Goal: Information Seeking & Learning: Learn about a topic

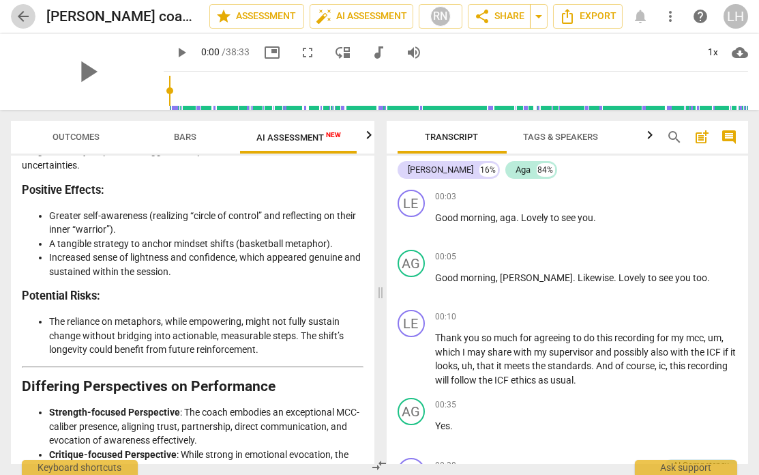
click at [21, 14] on span "arrow_back" at bounding box center [23, 16] width 16 height 16
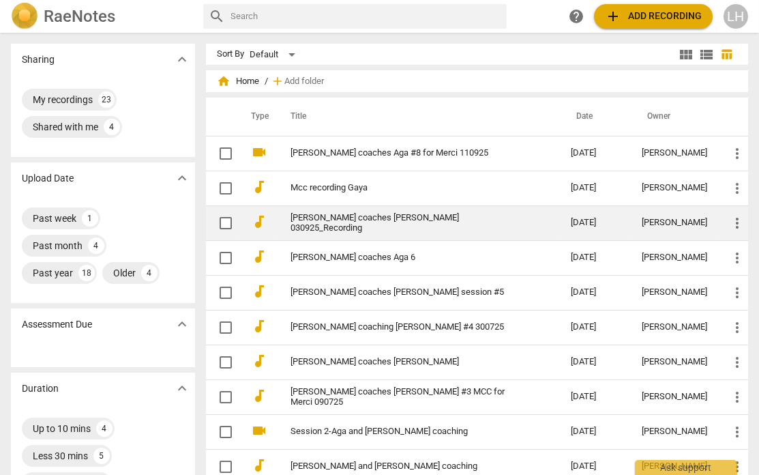
click at [332, 224] on link "[PERSON_NAME] coaches [PERSON_NAME] 030925_Recording" at bounding box center [406, 223] width 231 height 20
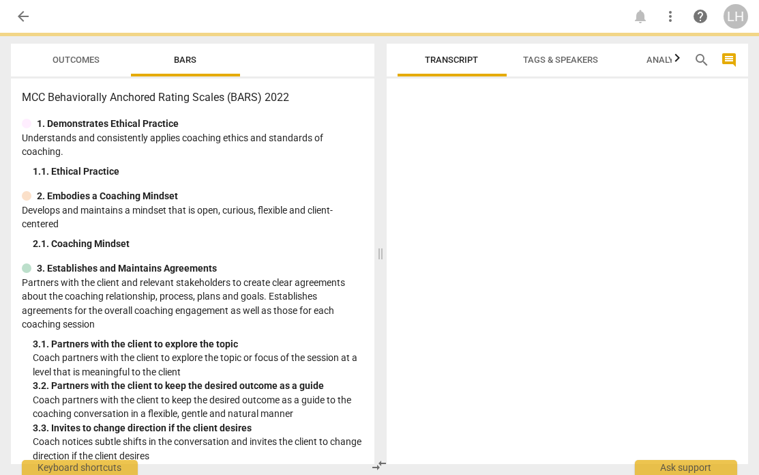
click at [332, 224] on p "Develops and maintains a mindset that is open, curious, flexible and client-cen…" at bounding box center [193, 217] width 342 height 28
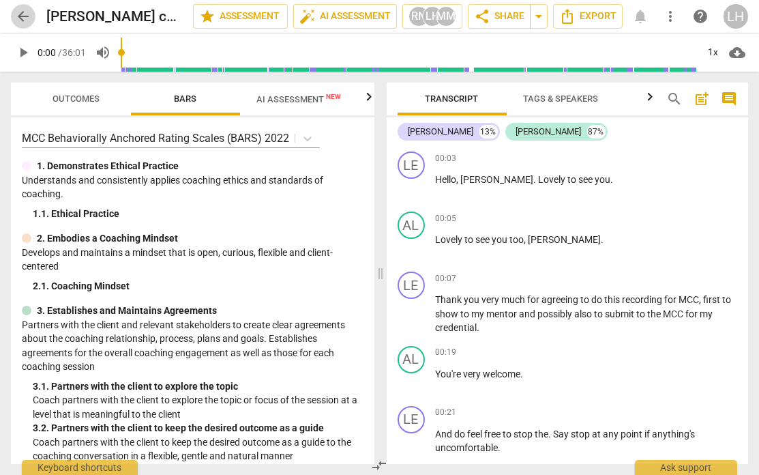
click at [23, 16] on span "arrow_back" at bounding box center [23, 16] width 16 height 16
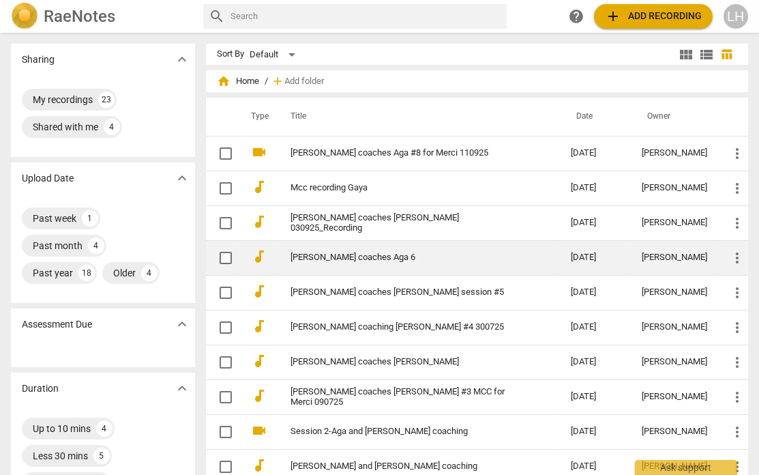
click at [314, 254] on link "[PERSON_NAME] coaches Aga 6" at bounding box center [406, 257] width 231 height 10
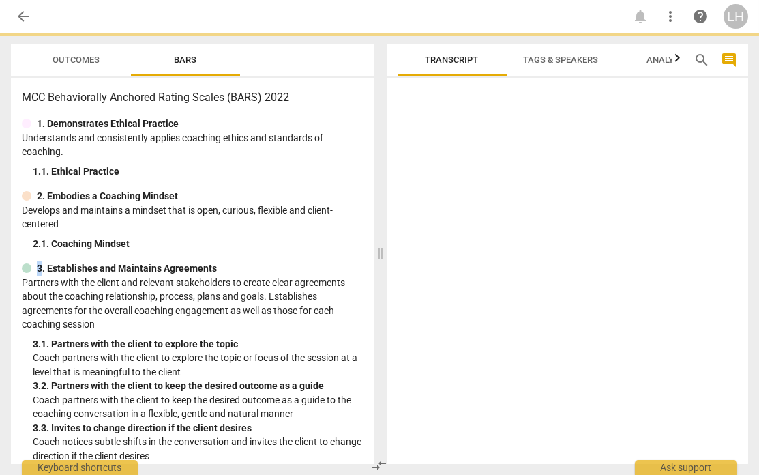
click at [314, 254] on div "MCC Behaviorally Anchored Rating Scales (BARS) 2022 1. Demonstrates Ethical Pra…" at bounding box center [193, 270] width 364 height 385
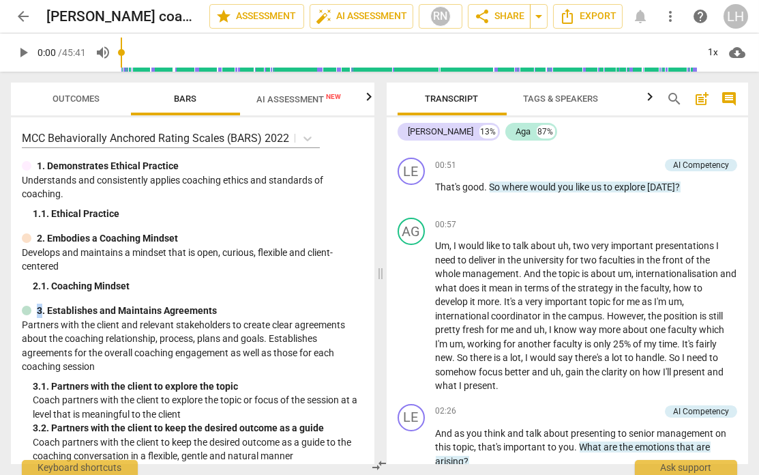
scroll to position [498, 0]
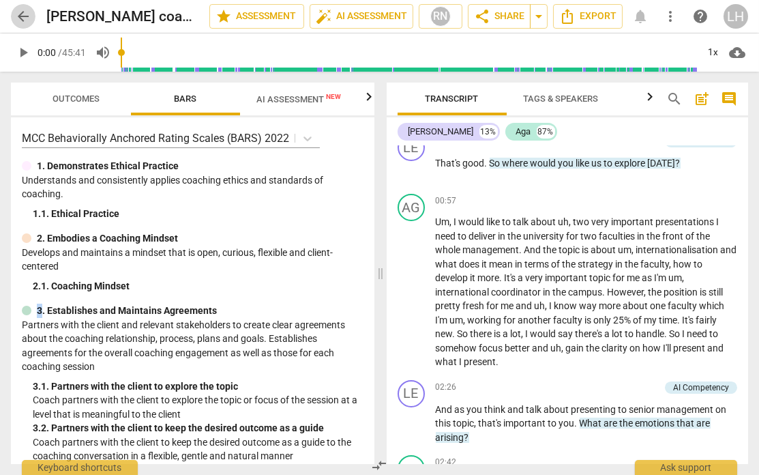
click at [27, 10] on span "arrow_back" at bounding box center [23, 16] width 16 height 16
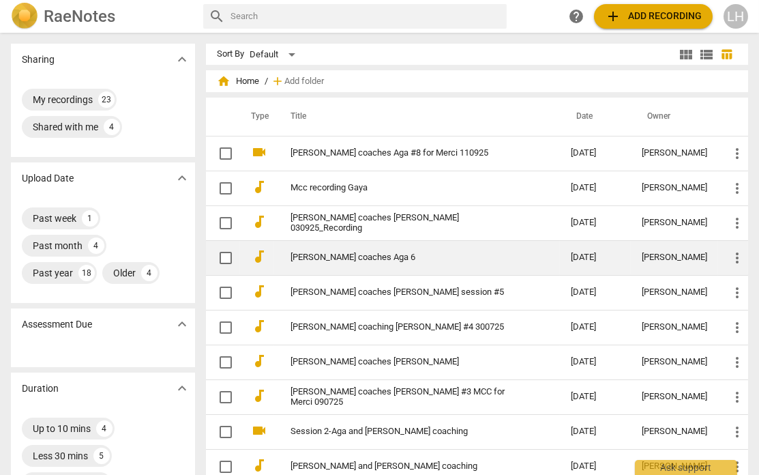
click at [368, 259] on link "[PERSON_NAME] coaches Aga 6" at bounding box center [406, 257] width 231 height 10
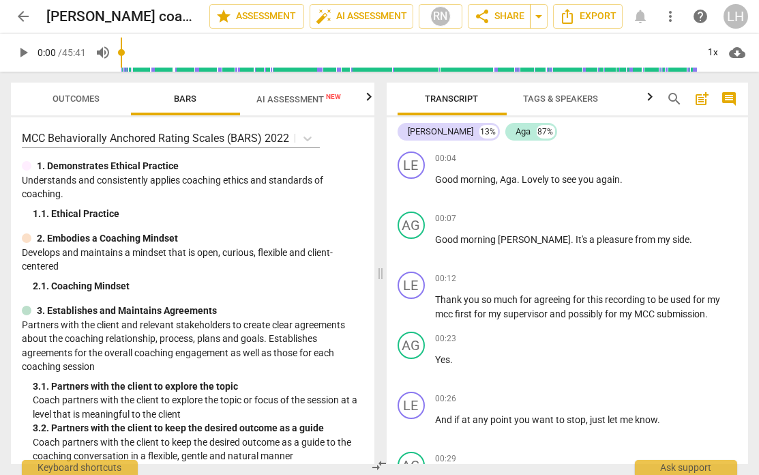
click at [23, 22] on span "arrow_back" at bounding box center [23, 16] width 16 height 16
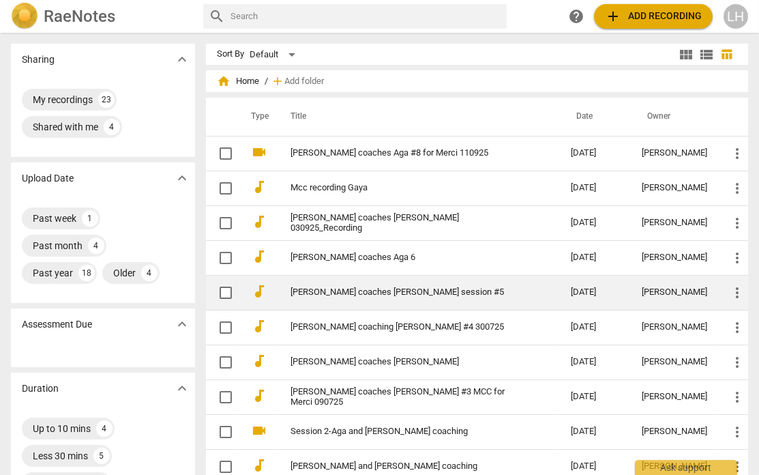
click at [371, 287] on link "[PERSON_NAME] coaches [PERSON_NAME] session #5" at bounding box center [406, 292] width 231 height 10
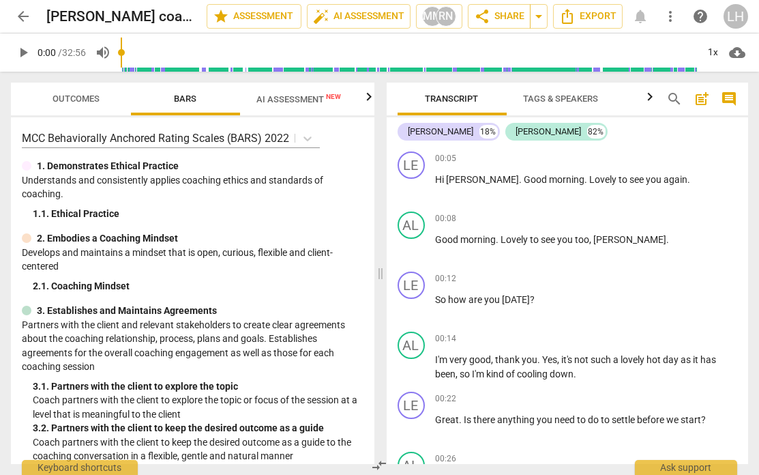
click at [27, 17] on span "arrow_back" at bounding box center [23, 16] width 16 height 16
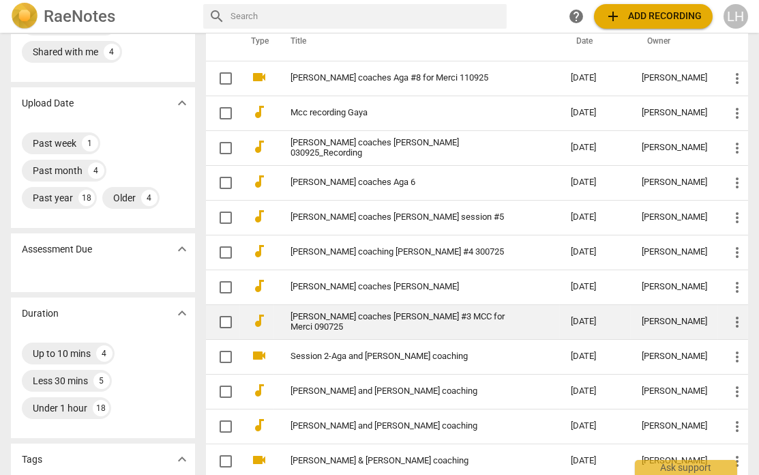
scroll to position [76, 0]
click at [375, 321] on link "[PERSON_NAME] coaches [PERSON_NAME] #3 MCC for Merci 090725" at bounding box center [406, 321] width 231 height 20
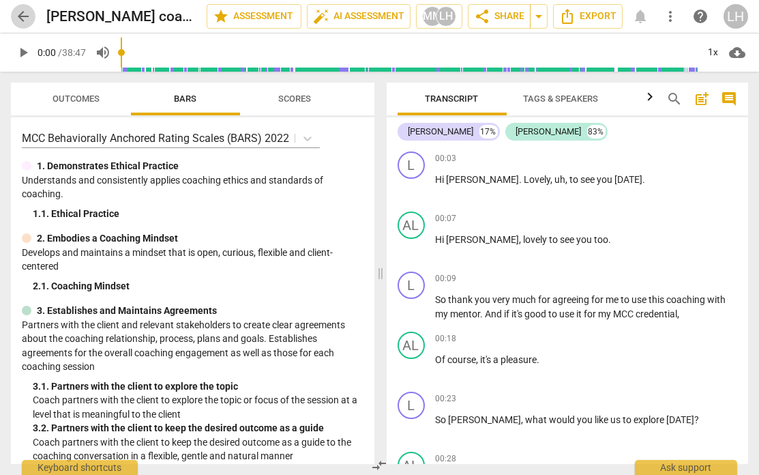
click at [19, 18] on span "arrow_back" at bounding box center [23, 16] width 16 height 16
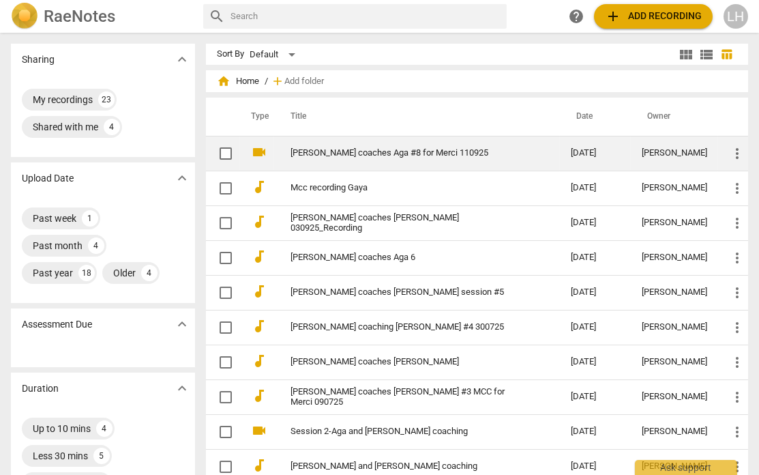
click at [343, 157] on link "[PERSON_NAME] coaches Aga #8 for Merci 110925" at bounding box center [406, 153] width 231 height 10
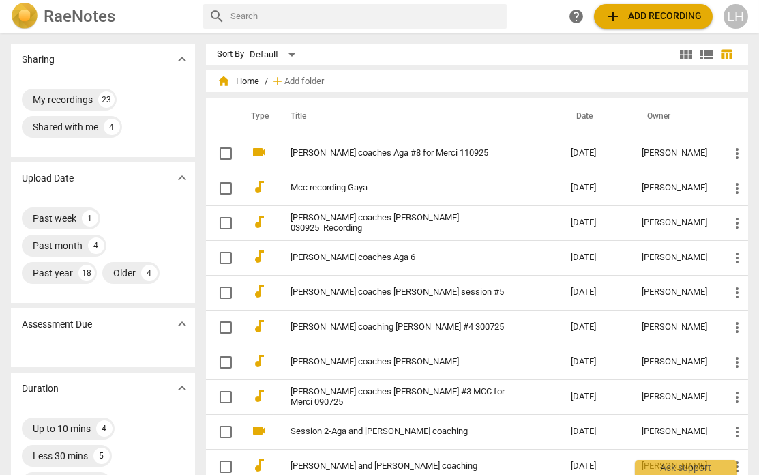
click at [354, 153] on link "[PERSON_NAME] coaches Aga #8 for Merci 110925" at bounding box center [406, 153] width 231 height 10
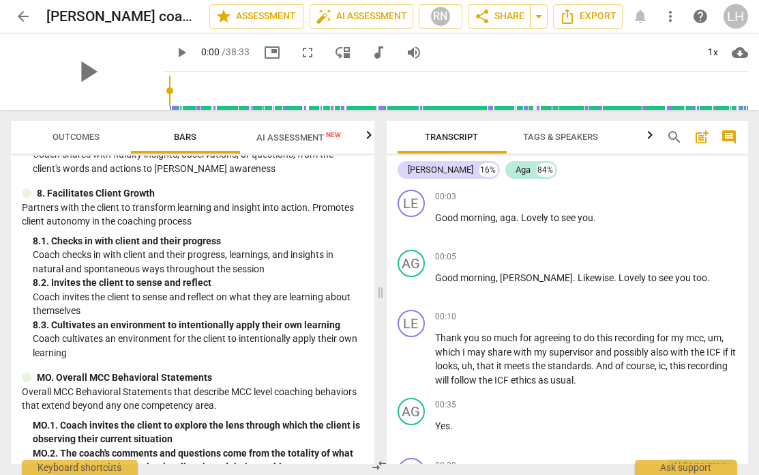
scroll to position [1218, 0]
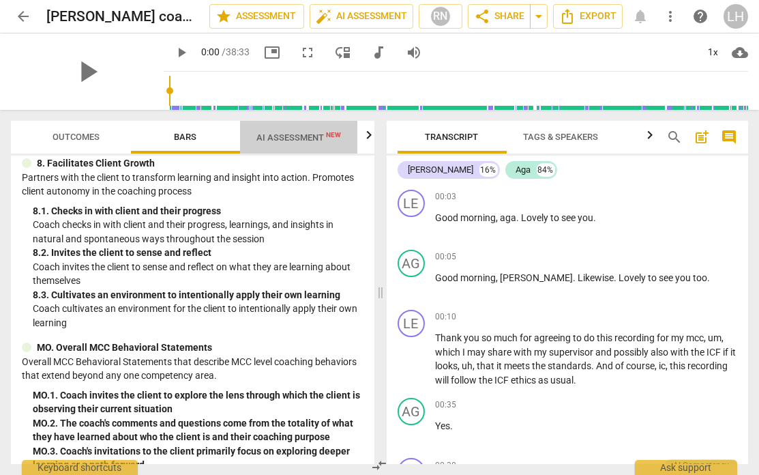
click at [293, 127] on button "AI Assessment New" at bounding box center [298, 137] width 117 height 33
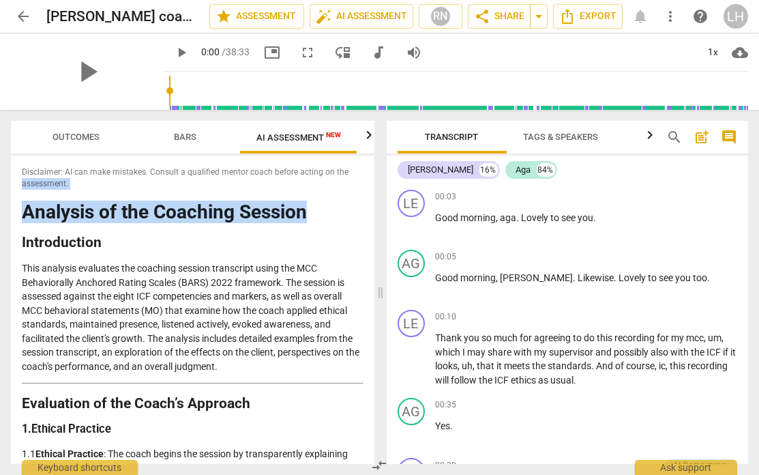
drag, startPoint x: 373, startPoint y: 173, endPoint x: 370, endPoint y: 189, distance: 16.6
click at [370, 207] on div "Disclaimer: AI can make mistakes. Consult a qualified mentor coach before actin…" at bounding box center [193, 310] width 364 height 308
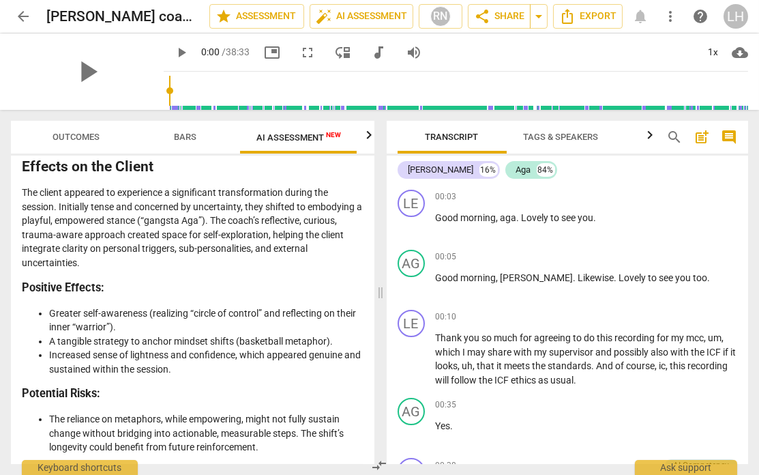
scroll to position [2893, 0]
